Goal: Find specific page/section: Find specific page/section

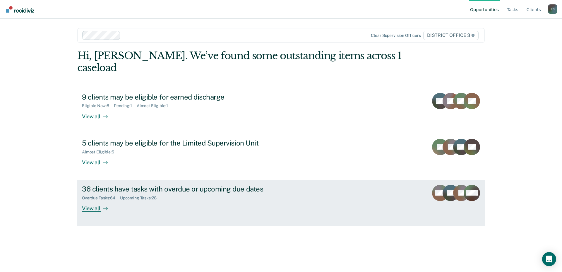
click at [222, 185] on div "36 clients have tasks with overdue or upcoming due dates" at bounding box center [184, 189] width 205 height 8
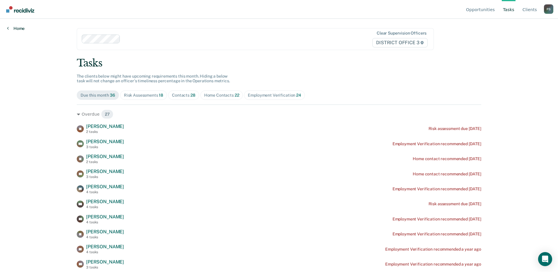
click at [8, 29] on div "Home" at bounding box center [16, 25] width 32 height 12
click at [8, 29] on icon at bounding box center [8, 28] width 2 height 5
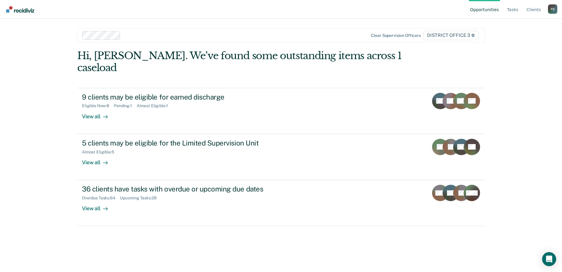
click at [555, 7] on div "P S" at bounding box center [552, 8] width 9 height 9
click at [515, 27] on link "Profile" at bounding box center [529, 27] width 38 height 5
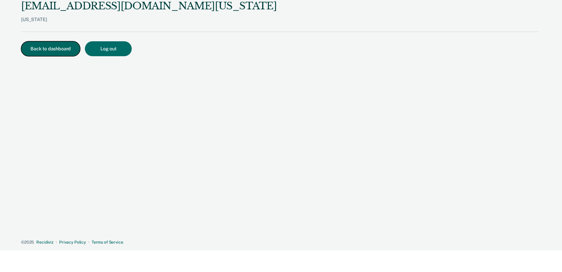
click at [65, 45] on button "Back to dashboard" at bounding box center [50, 48] width 59 height 15
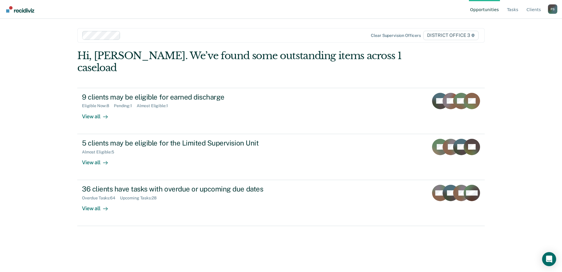
click at [554, 13] on div "P S" at bounding box center [552, 8] width 9 height 9
click at [527, 37] on link "How it works" at bounding box center [529, 36] width 38 height 5
click at [26, 9] on img "Go to Recidiviz Home" at bounding box center [20, 9] width 28 height 6
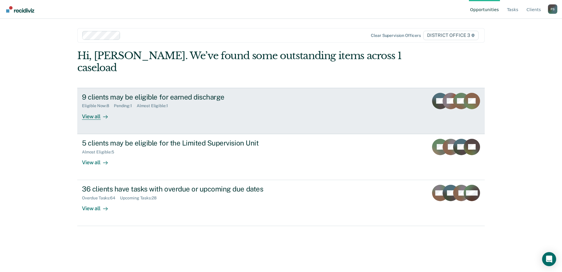
click at [94, 108] on div "View all" at bounding box center [98, 113] width 33 height 11
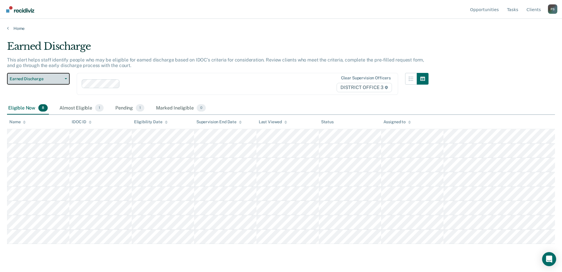
click at [64, 80] on button "Earned Discharge" at bounding box center [38, 79] width 63 height 12
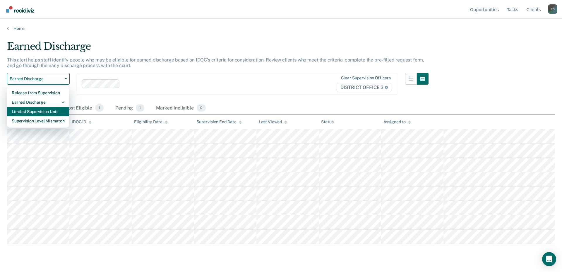
click at [47, 112] on div "Limited Supervision Unit" at bounding box center [38, 111] width 53 height 9
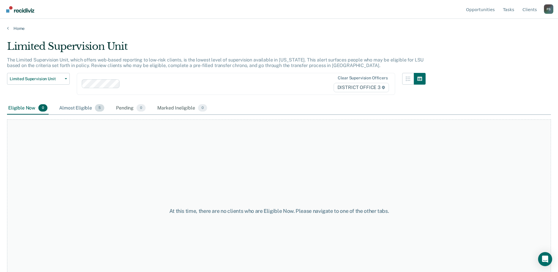
click at [88, 110] on div "Almost Eligible 5" at bounding box center [81, 108] width 47 height 13
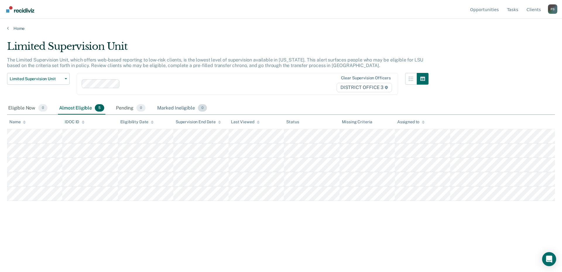
click at [176, 109] on div "Marked Ineligible 0" at bounding box center [182, 108] width 52 height 13
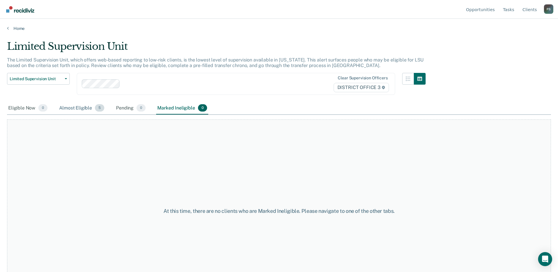
click at [69, 108] on div "Almost Eligible 5" at bounding box center [81, 108] width 47 height 13
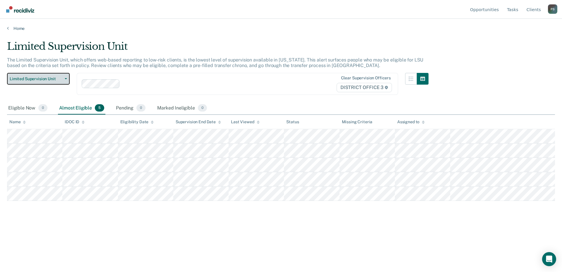
click at [65, 80] on button "Limited Supervision Unit" at bounding box center [38, 79] width 63 height 12
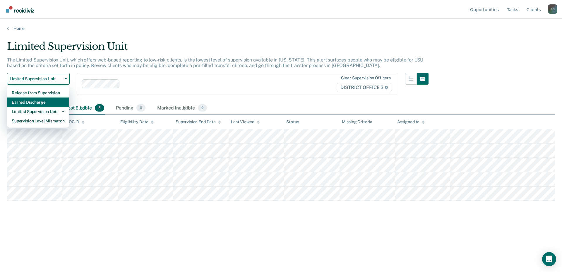
click at [55, 101] on div "Earned Discharge" at bounding box center [38, 101] width 53 height 9
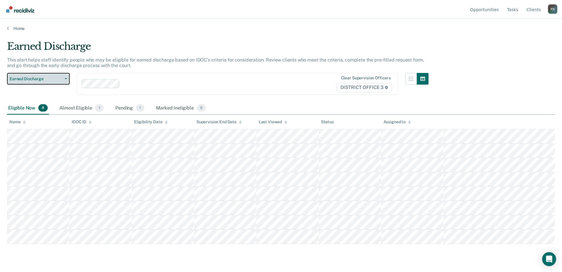
click at [66, 79] on icon "button" at bounding box center [66, 78] width 2 height 1
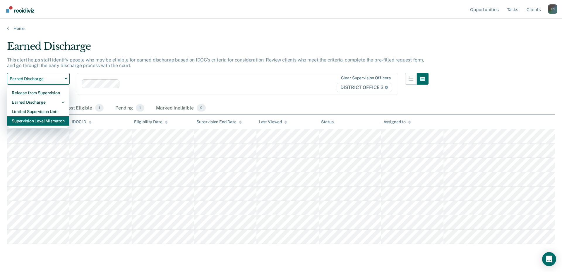
click at [54, 121] on div "Supervision Level Mismatch" at bounding box center [38, 120] width 53 height 9
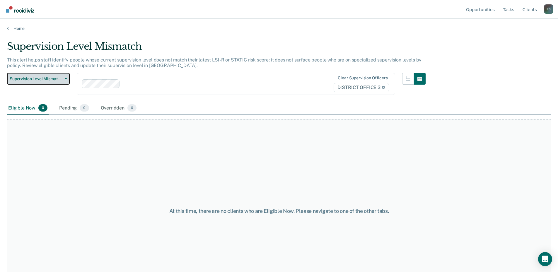
click at [67, 81] on button "Supervision Level Mismatch" at bounding box center [38, 79] width 63 height 12
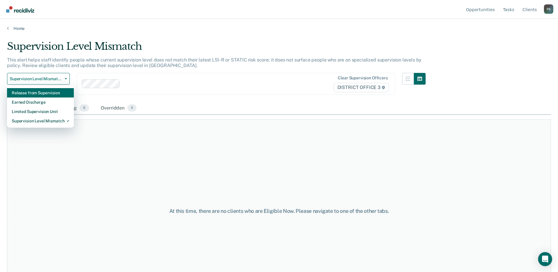
click at [59, 93] on div "Release from Supervision" at bounding box center [40, 92] width 57 height 9
